Goal: Check status: Verify the current state of an ongoing process or item

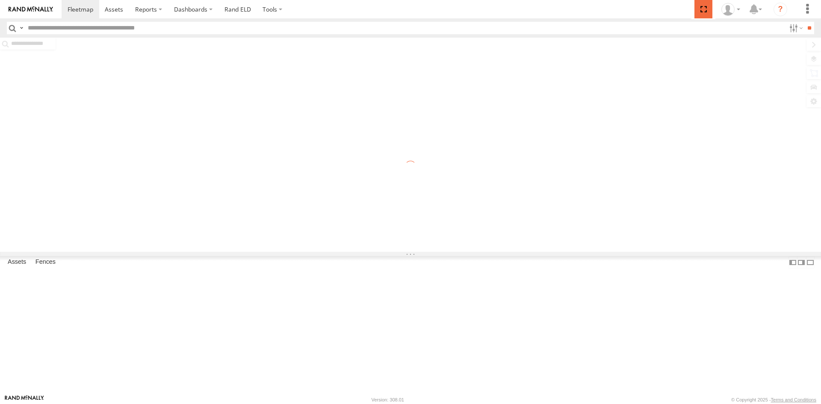
drag, startPoint x: 707, startPoint y: 4, endPoint x: 707, endPoint y: 41, distance: 37.2
click at [707, 4] on span at bounding box center [703, 9] width 18 height 18
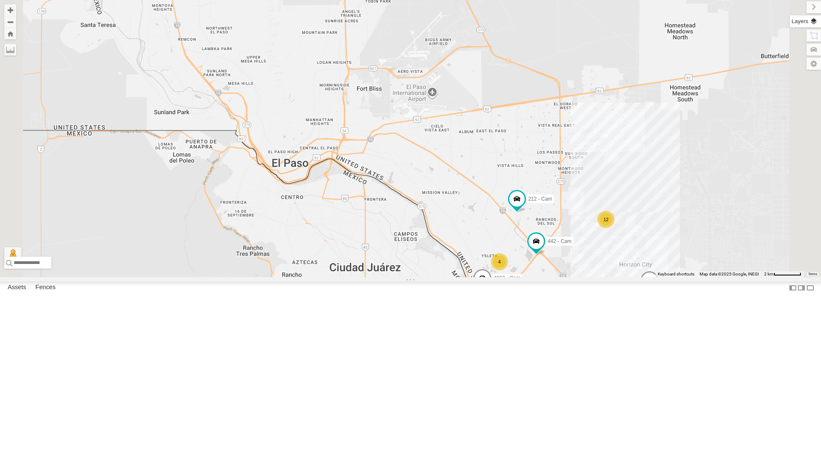
click at [812, 19] on label at bounding box center [804, 21] width 31 height 12
click at [0, 0] on span "Basemaps" at bounding box center [0, 0] width 0 height 0
click at [0, 0] on span "Satellite + Roadmap" at bounding box center [0, 0] width 0 height 0
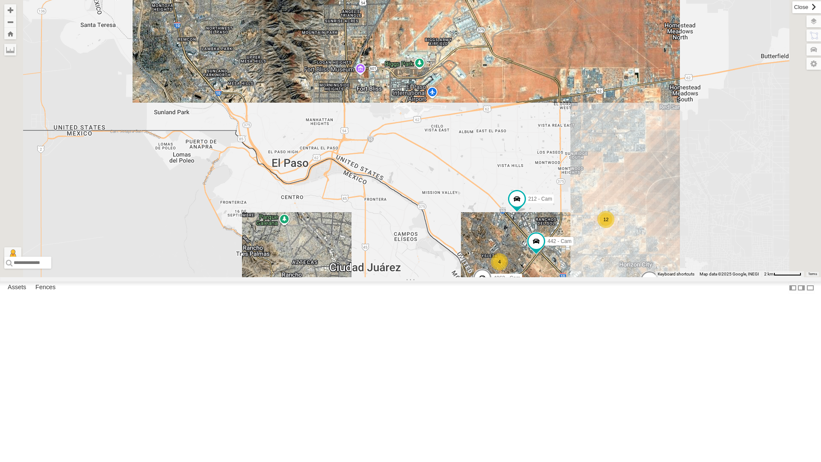
click at [792, 9] on label at bounding box center [806, 7] width 29 height 12
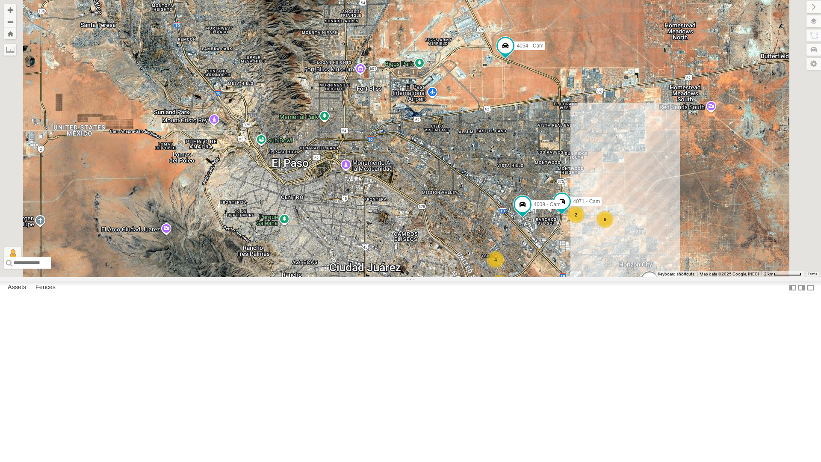
click at [0, 0] on div "442 - Cam" at bounding box center [0, 0] width 0 height 0
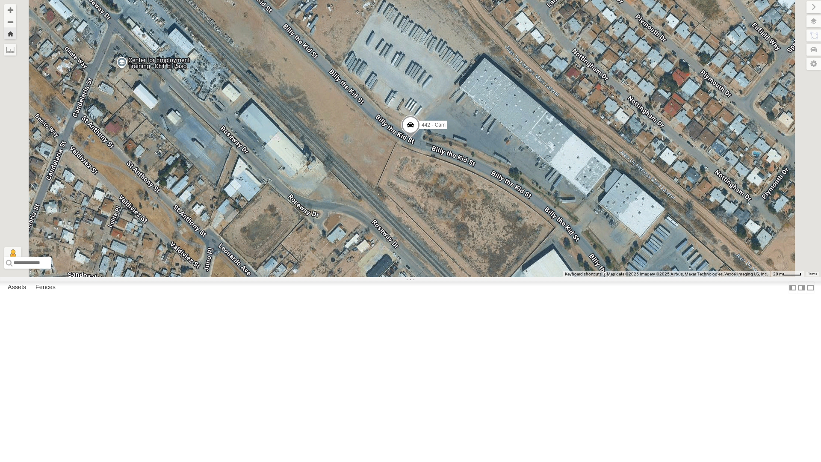
click at [0, 0] on div "4071 - Cam" at bounding box center [0, 0] width 0 height 0
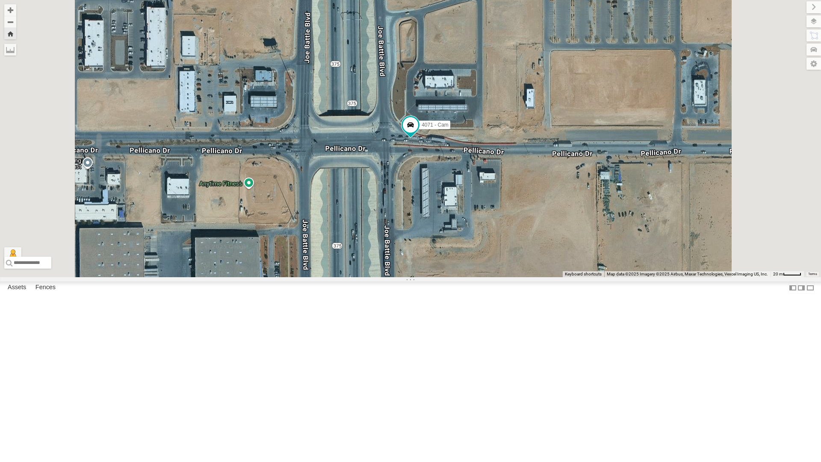
click at [0, 0] on div "All Assets" at bounding box center [0, 0] width 0 height 0
